Goal: Task Accomplishment & Management: Complete application form

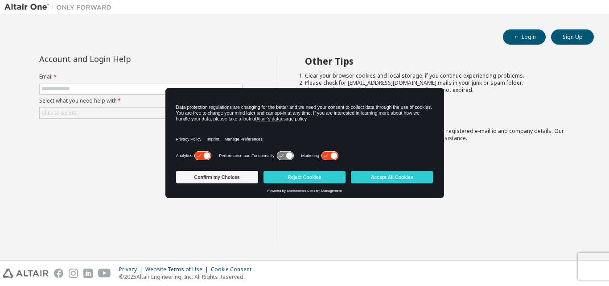
click at [113, 9] on img at bounding box center [59, 7] width 111 height 9
drag, startPoint x: 0, startPoint y: 191, endPoint x: 5, endPoint y: 201, distance: 11.2
click at [1, 193] on div "Login Sign Up Account and Login Help Email * Select what you need help with * C…" at bounding box center [304, 137] width 609 height 246
click at [375, 177] on button "Accept All Cookies" at bounding box center [392, 177] width 82 height 12
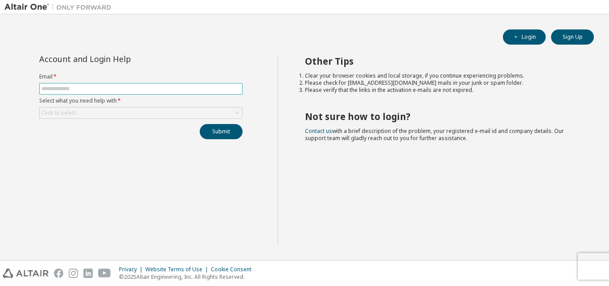
click at [181, 87] on input "text" at bounding box center [140, 88] width 199 height 7
type input "**********"
click at [520, 31] on button "Login" at bounding box center [524, 36] width 43 height 15
click at [529, 33] on button "Login" at bounding box center [524, 36] width 43 height 15
click at [528, 37] on button "Login" at bounding box center [524, 36] width 43 height 15
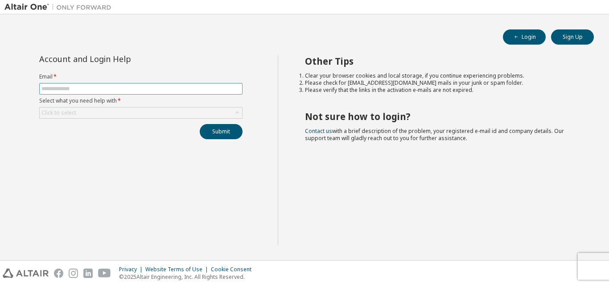
click at [106, 91] on input "text" at bounding box center [140, 88] width 199 height 7
click at [113, 85] on span at bounding box center [140, 89] width 203 height 12
drag, startPoint x: 111, startPoint y: 84, endPoint x: 72, endPoint y: 88, distance: 39.4
click at [72, 87] on input "text" at bounding box center [140, 88] width 199 height 7
paste input "**********"
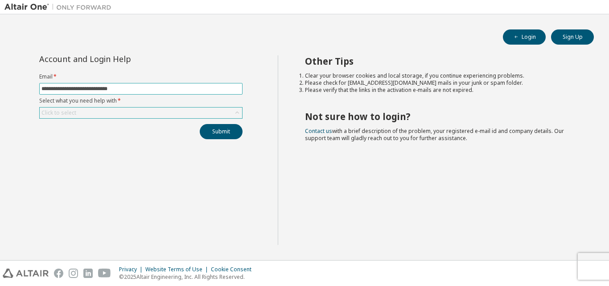
type input "**********"
click at [71, 113] on div "Click to select" at bounding box center [58, 112] width 35 height 7
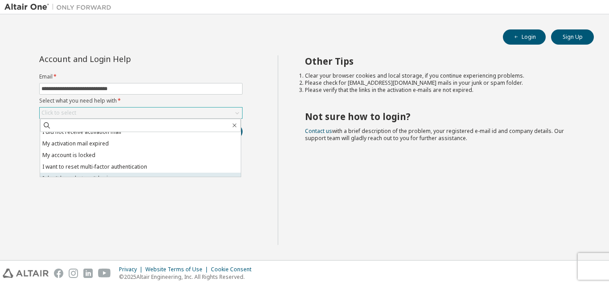
scroll to position [25, 0]
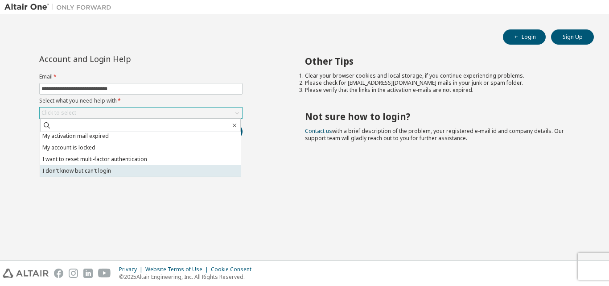
click at [75, 173] on li "I don't know but can't login" at bounding box center [140, 171] width 201 height 12
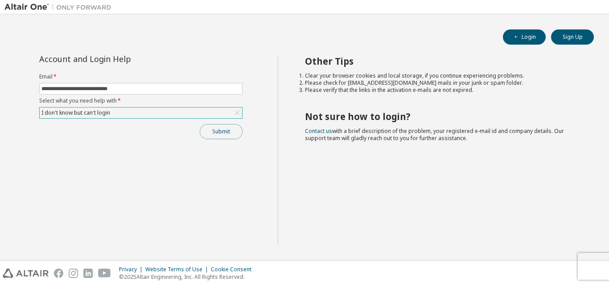
click at [234, 132] on button "Submit" at bounding box center [221, 131] width 43 height 15
click at [214, 136] on button "Submit" at bounding box center [221, 131] width 43 height 15
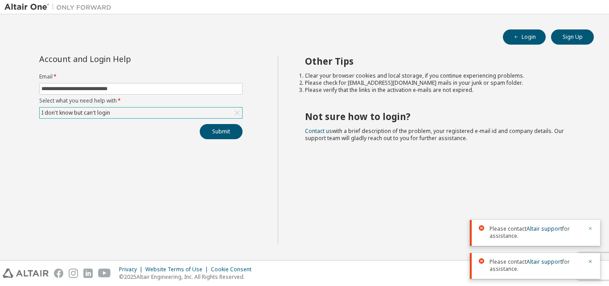
click at [588, 260] on div "Please contact Altair support for assistance. Please contact Altair support for…" at bounding box center [535, 246] width 130 height 66
click at [589, 225] on div "Please contact Altair support for assistance." at bounding box center [535, 233] width 130 height 26
click at [589, 231] on icon "button" at bounding box center [590, 228] width 5 height 5
click at [588, 260] on icon "button" at bounding box center [590, 261] width 5 height 5
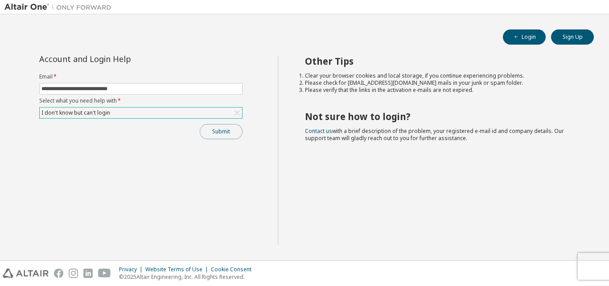
click at [212, 134] on button "Submit" at bounding box center [221, 131] width 43 height 15
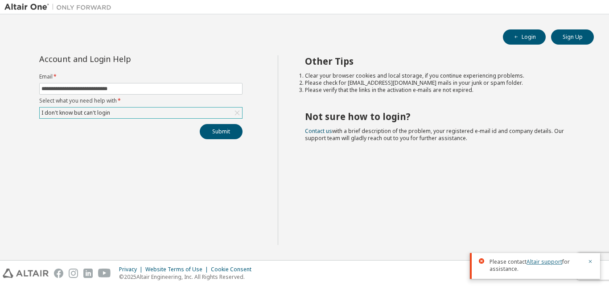
click at [538, 260] on link "Altair support" at bounding box center [545, 262] width 36 height 8
click at [232, 131] on button "Submit" at bounding box center [221, 131] width 43 height 15
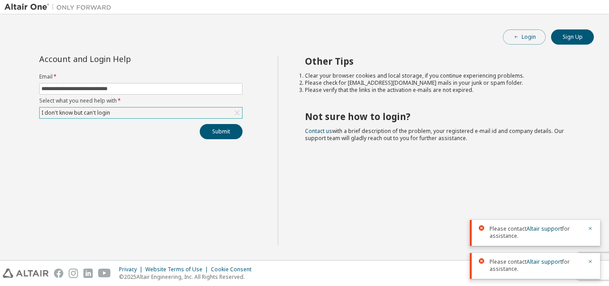
click at [517, 39] on icon "button" at bounding box center [516, 36] width 5 height 5
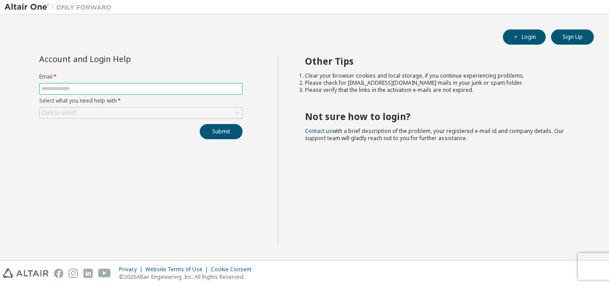
click at [64, 84] on span at bounding box center [140, 89] width 203 height 12
click at [58, 96] on form "Email * Select what you need help with * Click to select" at bounding box center [140, 95] width 203 height 45
click at [58, 92] on span at bounding box center [140, 89] width 203 height 12
click at [58, 92] on input "text" at bounding box center [140, 88] width 199 height 7
paste input "**********"
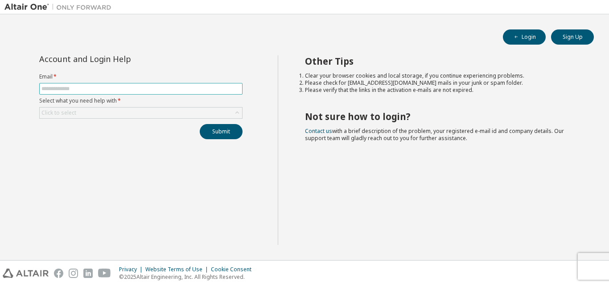
type input "**********"
click at [54, 82] on form "Email * Select what you need help with * Click to select" at bounding box center [140, 95] width 203 height 45
click at [50, 92] on input "text" at bounding box center [140, 88] width 199 height 7
type input "**********"
click at [81, 115] on div "Click to select" at bounding box center [141, 112] width 202 height 11
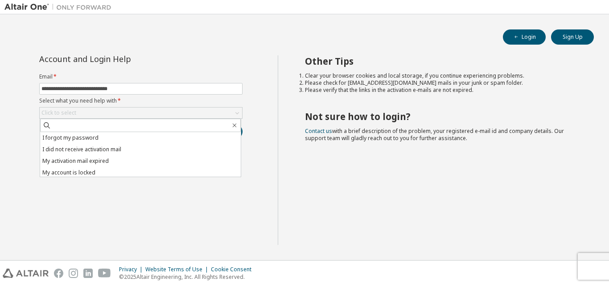
drag, startPoint x: 76, startPoint y: 136, endPoint x: 91, endPoint y: 144, distance: 17.2
click at [76, 136] on li "I forgot my password" at bounding box center [140, 138] width 201 height 12
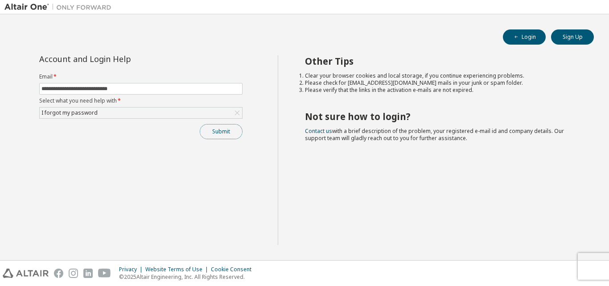
click at [217, 134] on button "Submit" at bounding box center [221, 131] width 43 height 15
click at [519, 45] on div "**********" at bounding box center [304, 137] width 600 height 237
click at [520, 39] on button "Login" at bounding box center [524, 36] width 43 height 15
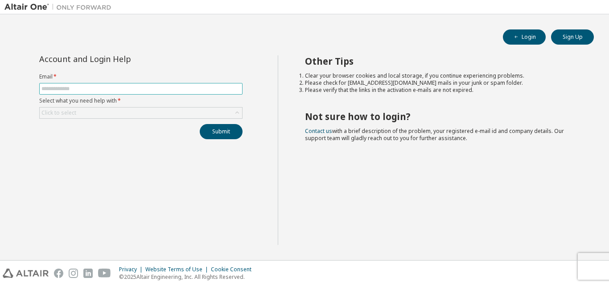
click at [82, 91] on input "text" at bounding box center [140, 88] width 199 height 7
type input "**********"
click at [85, 111] on div "Click to select" at bounding box center [141, 112] width 202 height 11
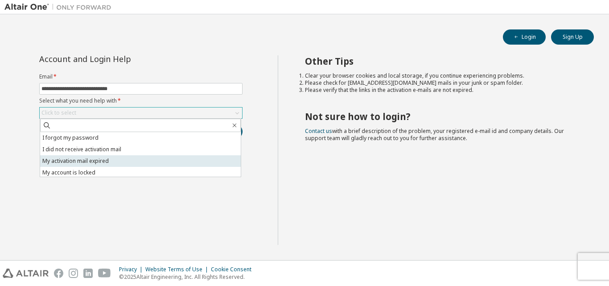
scroll to position [25, 0]
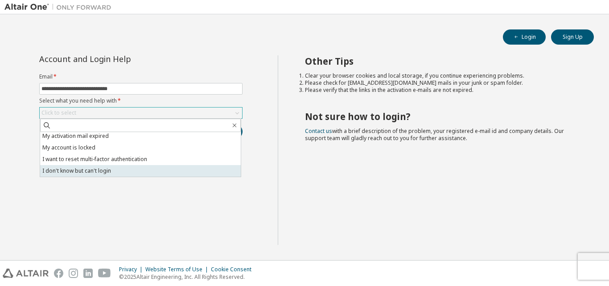
click at [76, 166] on li "I don't know but can't login" at bounding box center [140, 171] width 201 height 12
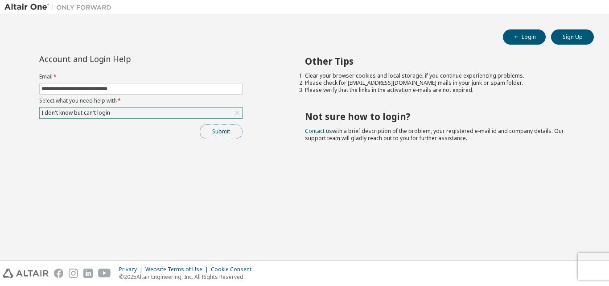
click at [217, 132] on button "Submit" at bounding box center [221, 131] width 43 height 15
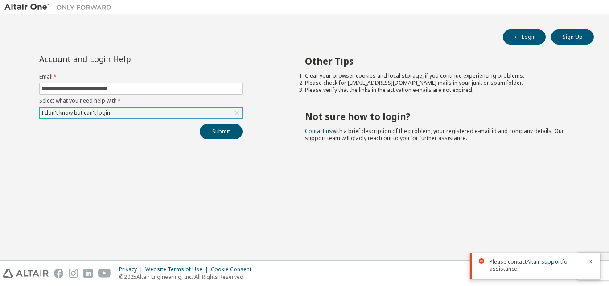
click at [524, 260] on span "Please contact Altair support for assistance." at bounding box center [536, 265] width 93 height 14
click at [535, 260] on link "Altair support" at bounding box center [545, 262] width 36 height 8
click at [536, 260] on link "Altair support" at bounding box center [545, 262] width 36 height 8
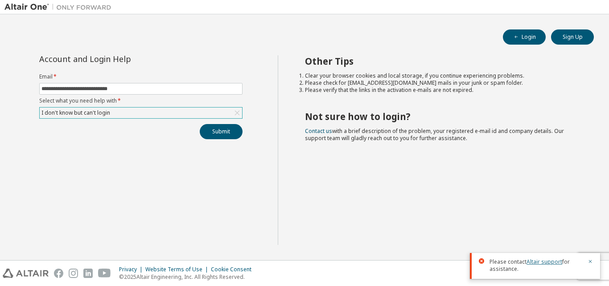
click at [549, 262] on link "Altair support" at bounding box center [545, 262] width 36 height 8
click at [552, 261] on link "Altair support" at bounding box center [545, 262] width 36 height 8
click at [551, 261] on link "Altair support" at bounding box center [545, 262] width 36 height 8
click at [539, 262] on link "Altair support" at bounding box center [545, 262] width 36 height 8
